Goal: Information Seeking & Learning: Find specific fact

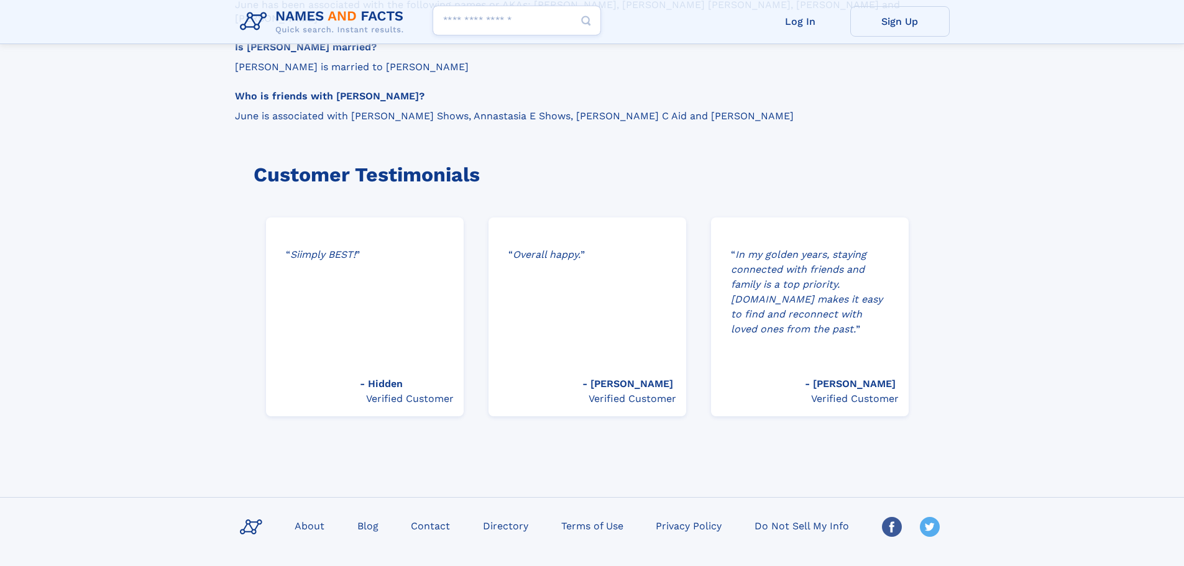
scroll to position [1767, 0]
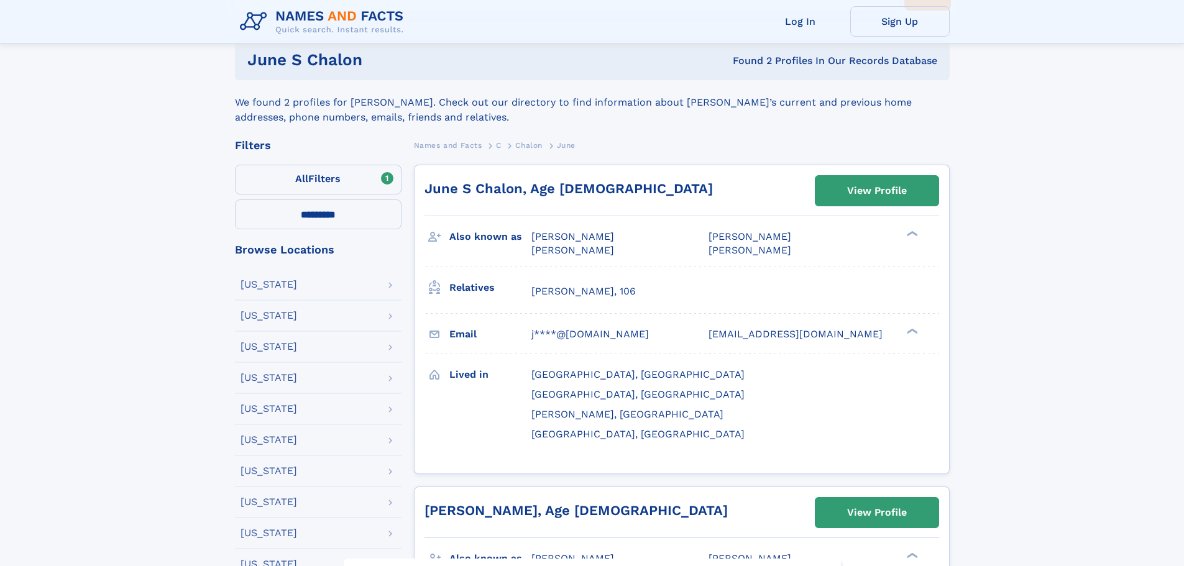
scroll to position [186, 0]
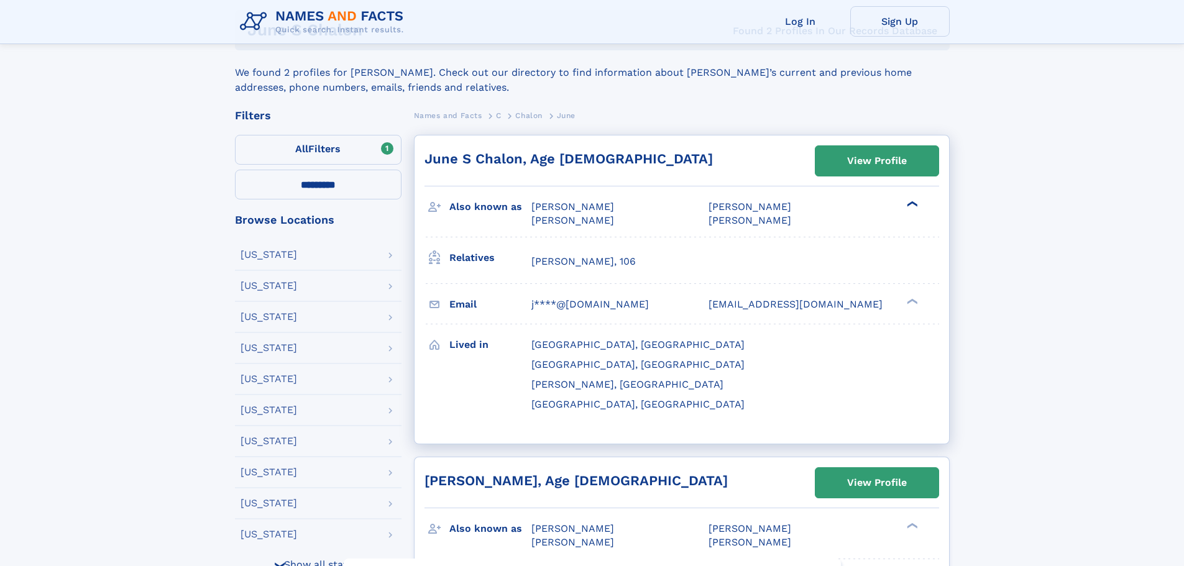
drag, startPoint x: 533, startPoint y: 207, endPoint x: 625, endPoint y: 209, distance: 92.0
click at [625, 209] on div "Katherine S Chalon" at bounding box center [613, 207] width 165 height 14
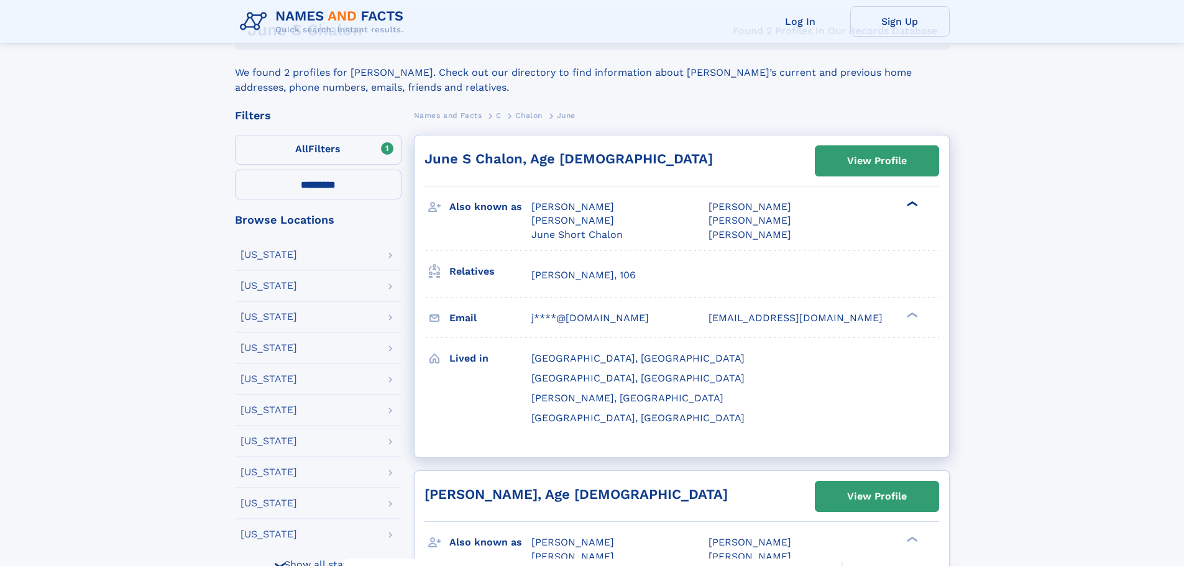
copy span "Katherine S Chalon"
click at [644, 236] on div "June Short Chalon" at bounding box center [613, 235] width 165 height 14
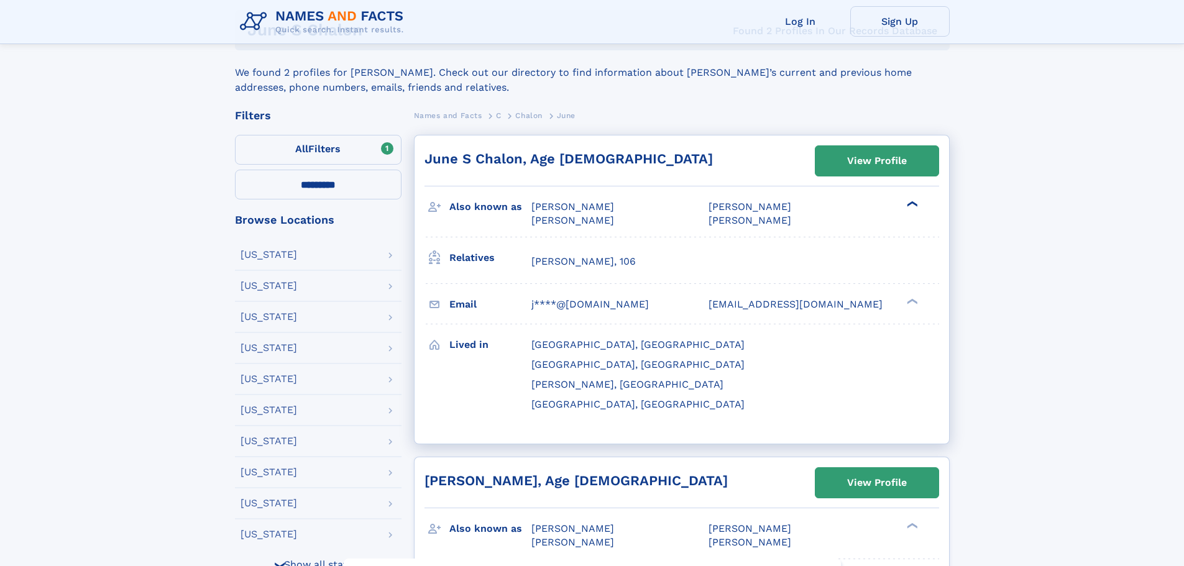
click at [913, 204] on div "❯" at bounding box center [911, 204] width 15 height 8
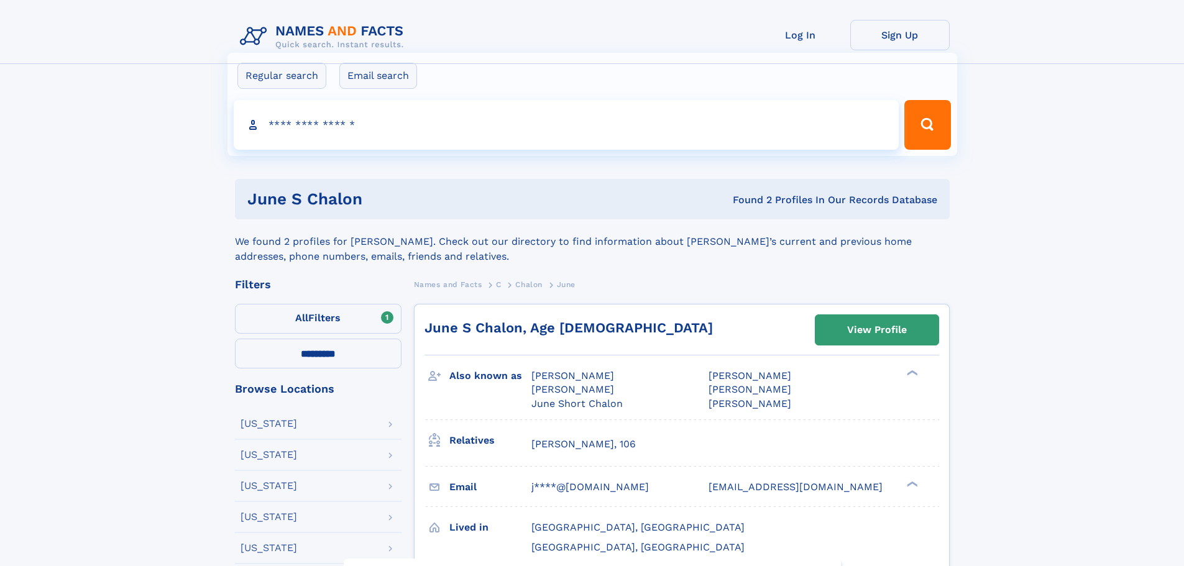
scroll to position [0, 0]
